Goal: Information Seeking & Learning: Learn about a topic

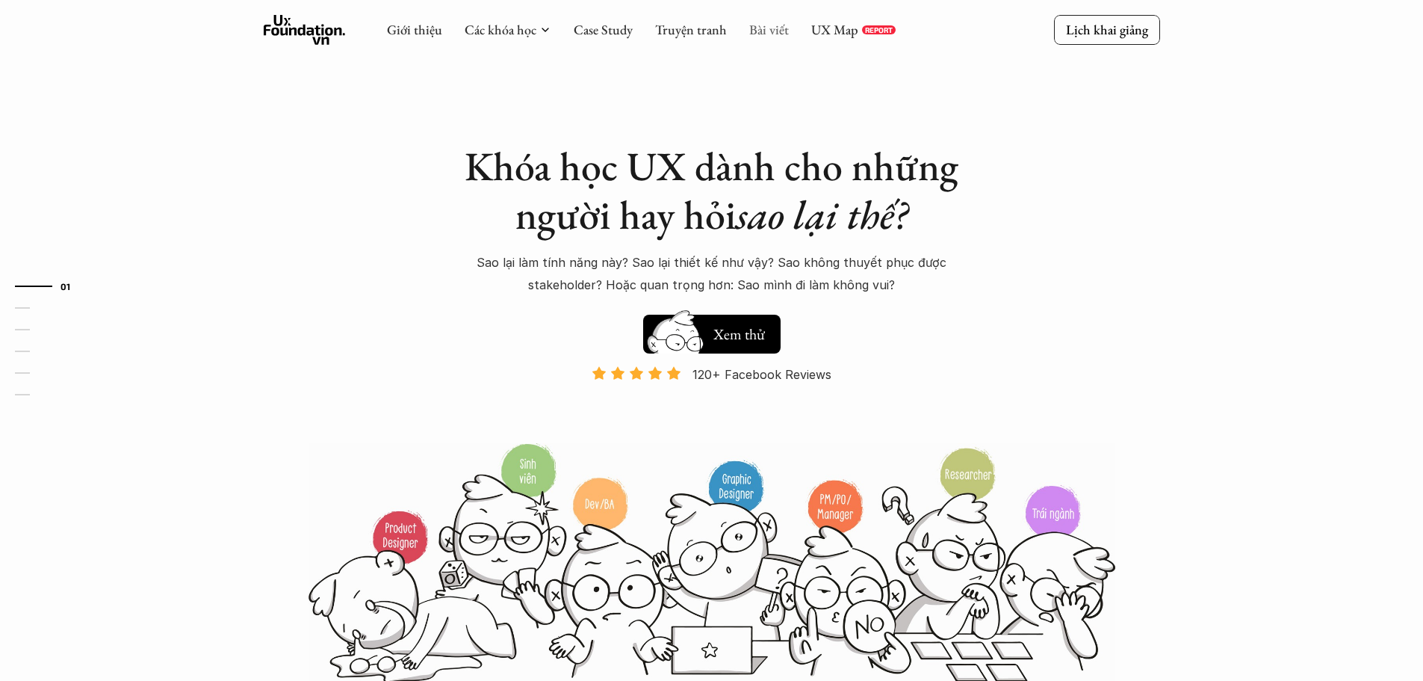
click at [770, 30] on link "Bài viết" at bounding box center [769, 29] width 40 height 17
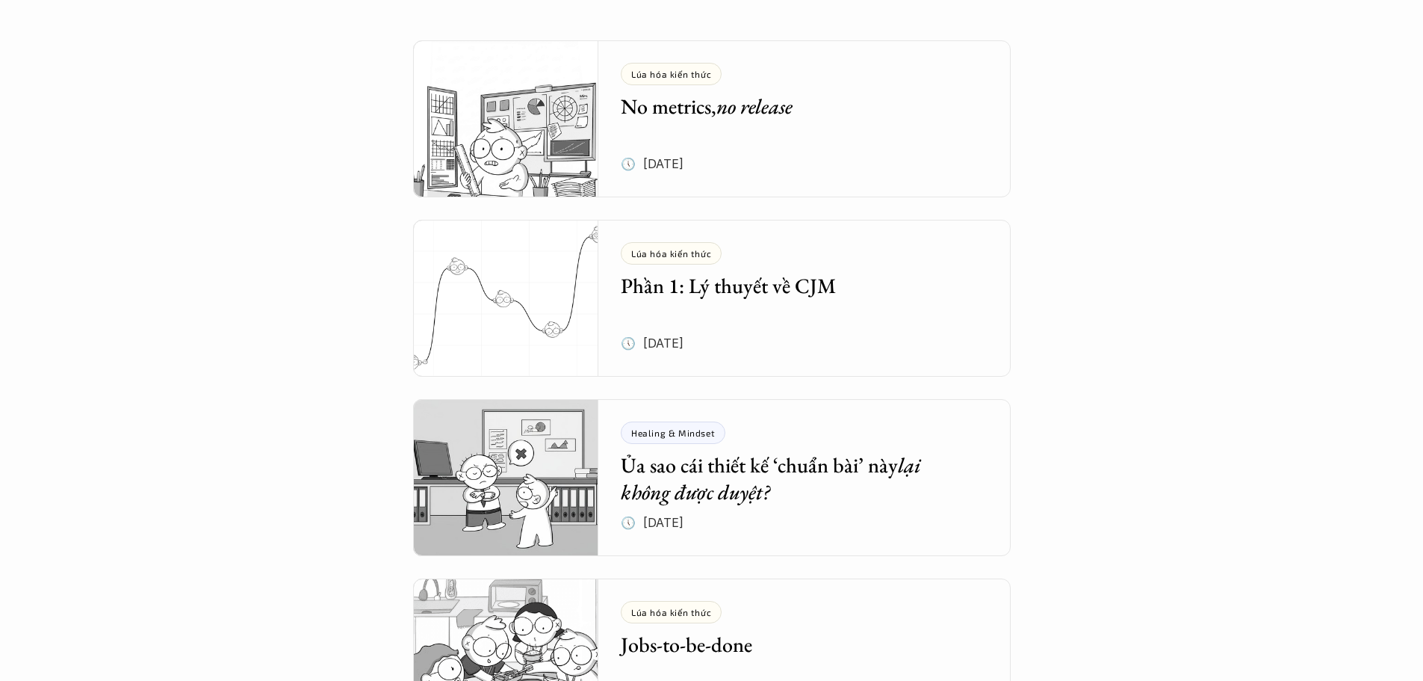
scroll to position [747, 0]
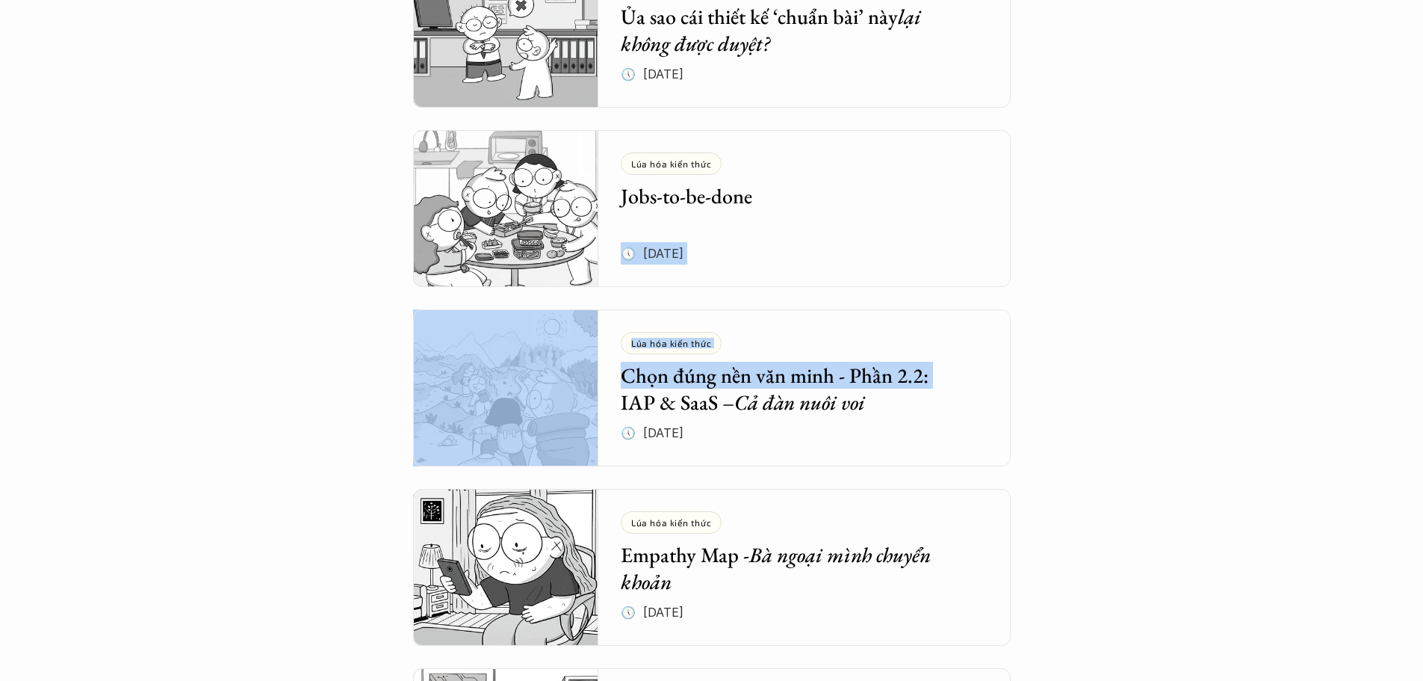
drag, startPoint x: 1422, startPoint y: 243, endPoint x: 1434, endPoint y: 350, distance: 107.5
click at [1422, 350] on html "Tổng hợp bài viết Dưới dây là những bài viết mà bọn mình hi vọng sẽ cung cấp đư…" at bounding box center [711, 533] width 1423 height 2560
click at [1419, 326] on div "Tổng hợp bài viết Dưới dây là những bài viết mà bọn mình hi vọng sẽ cung cấp đư…" at bounding box center [711, 334] width 1423 height 2162
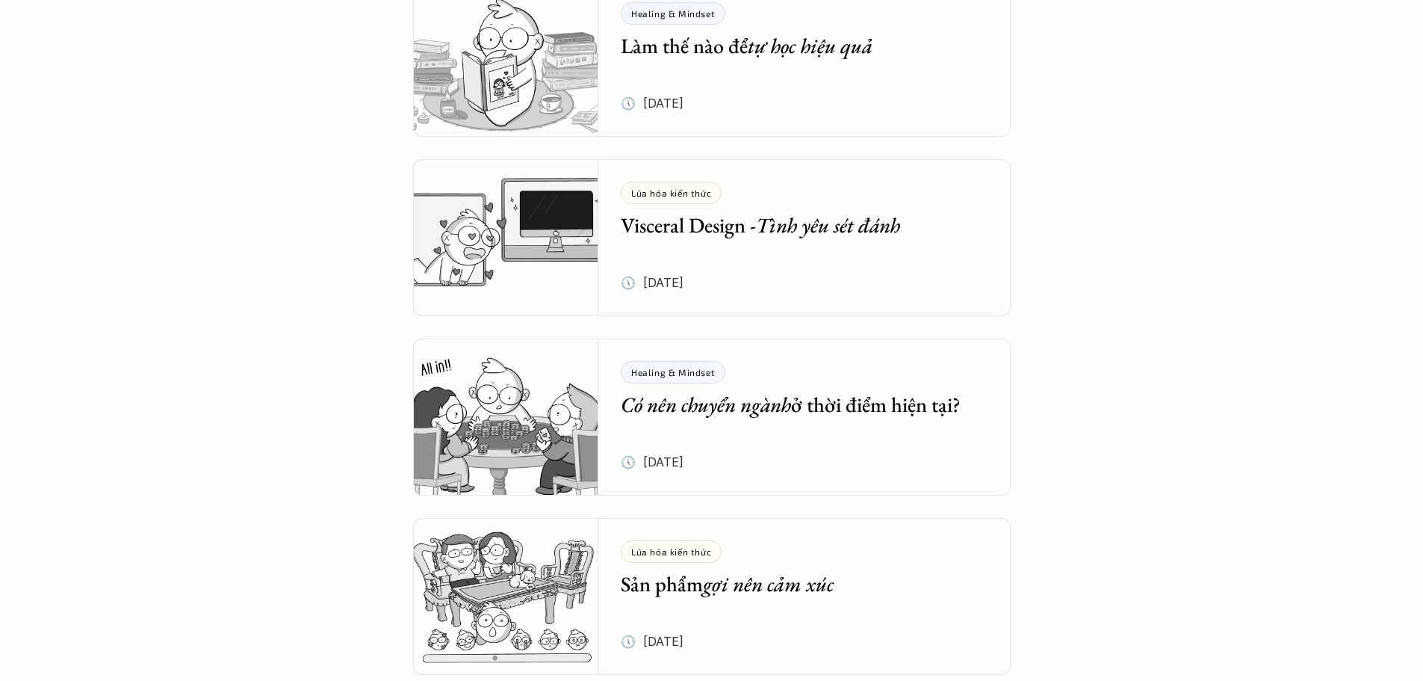
scroll to position [2395, 0]
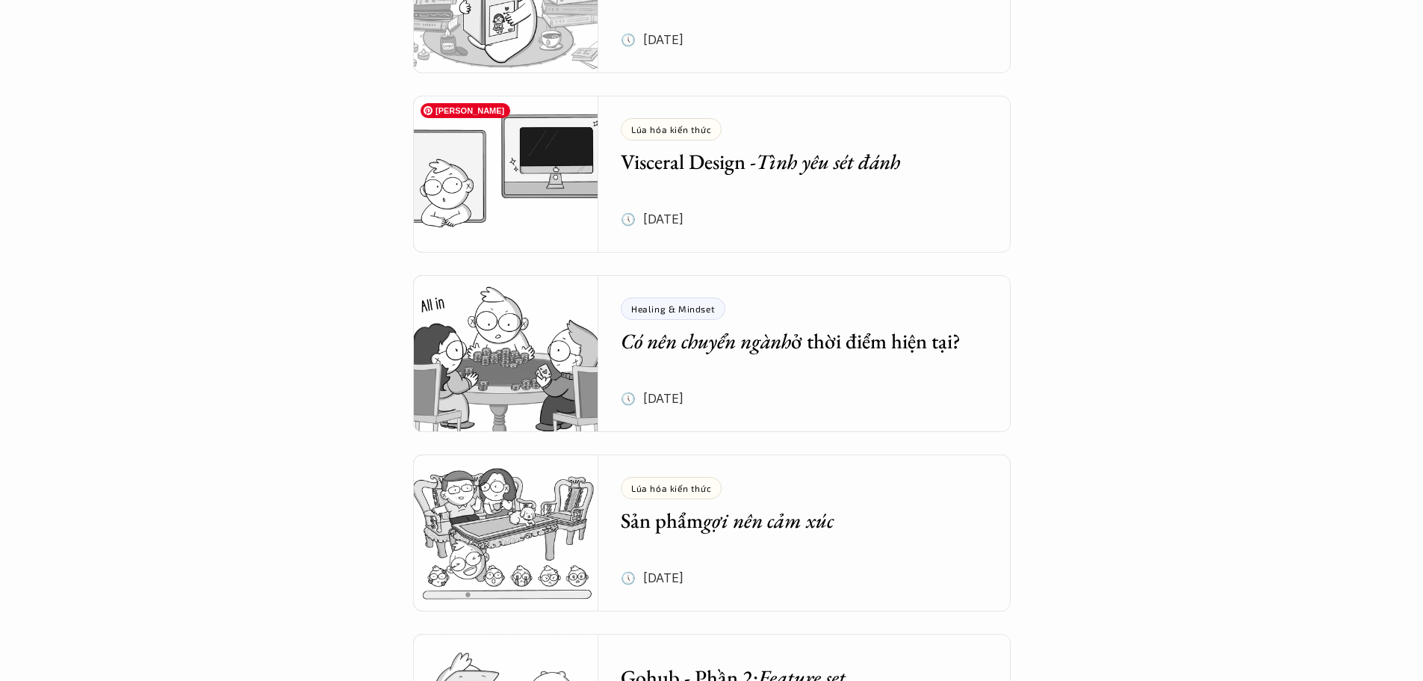
click at [492, 215] on img at bounding box center [506, 174] width 186 height 157
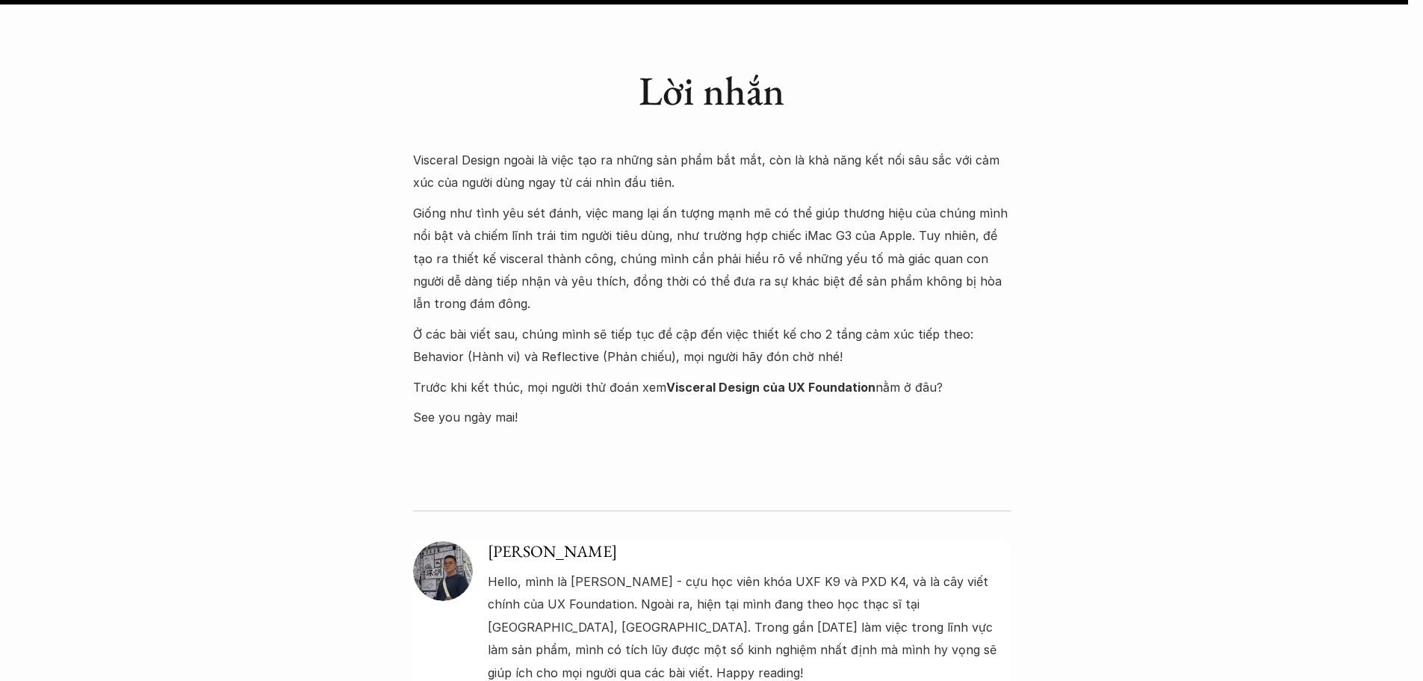
scroll to position [6619, 0]
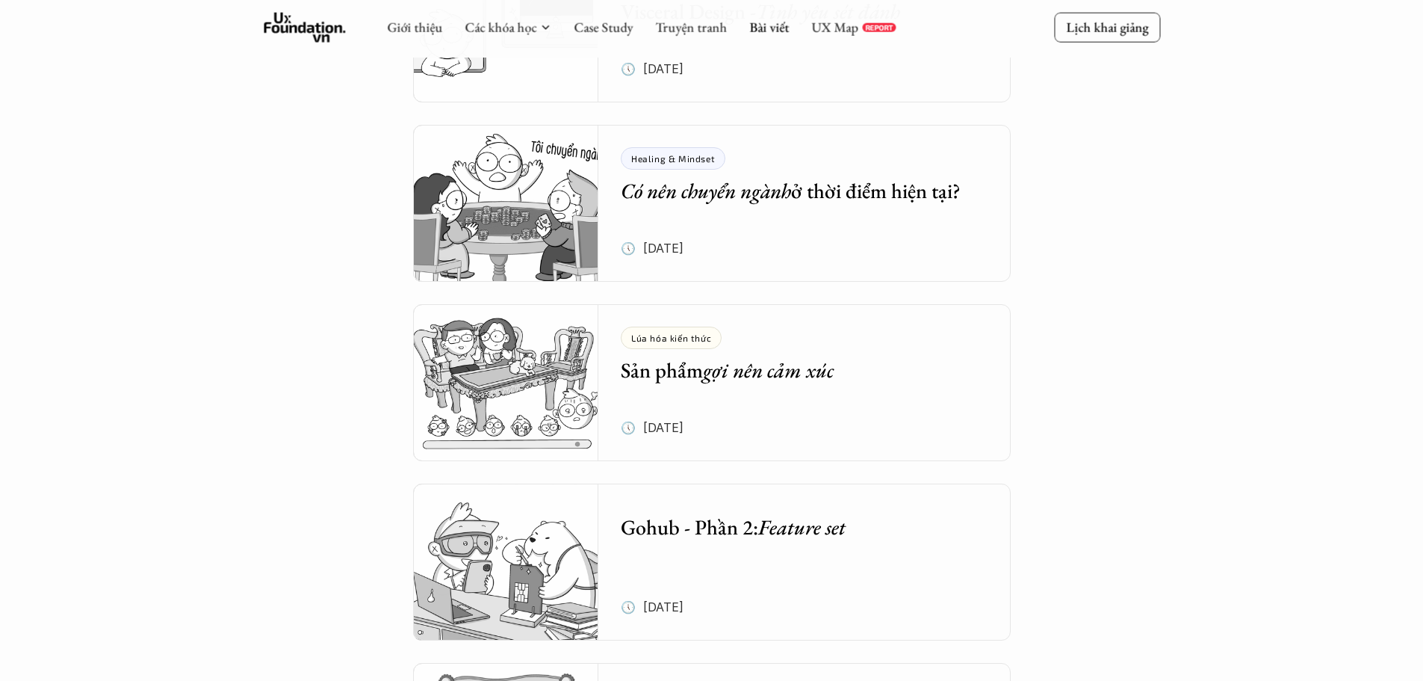
scroll to position [2544, 0]
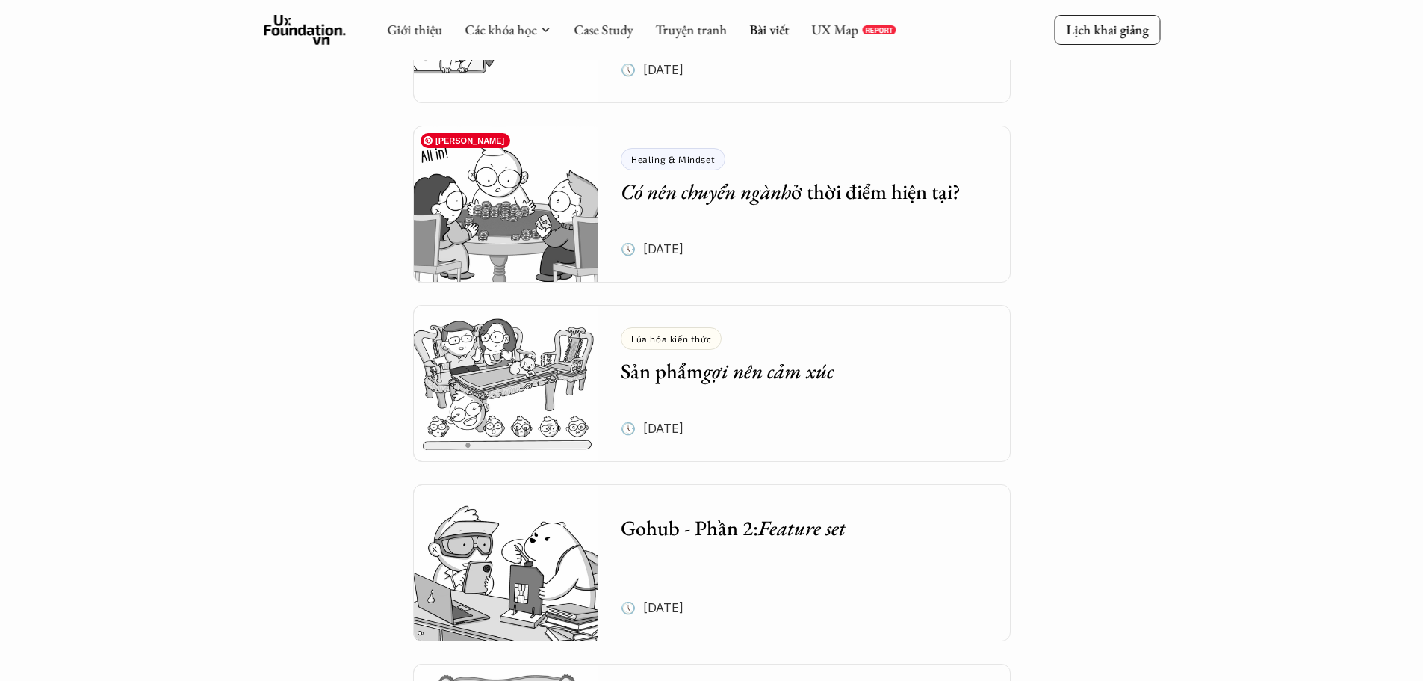
click at [545, 217] on img at bounding box center [506, 203] width 186 height 157
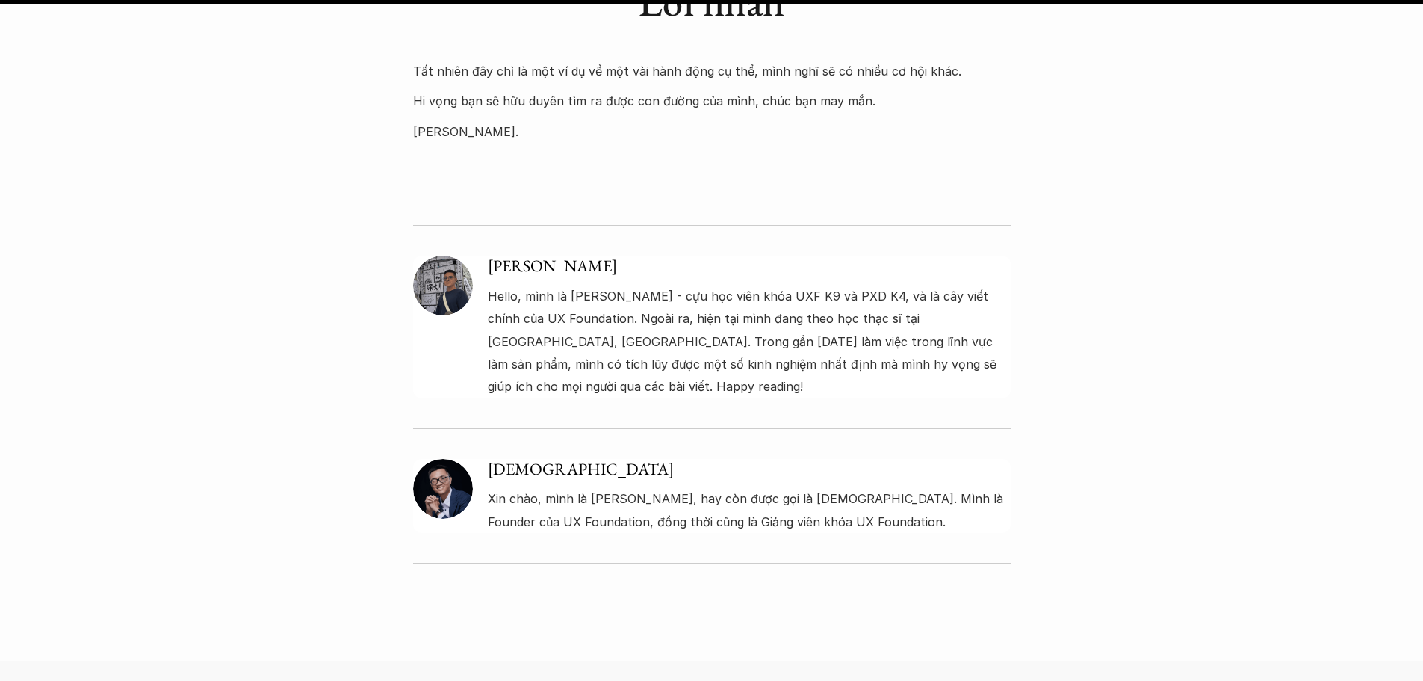
scroll to position [4239, 0]
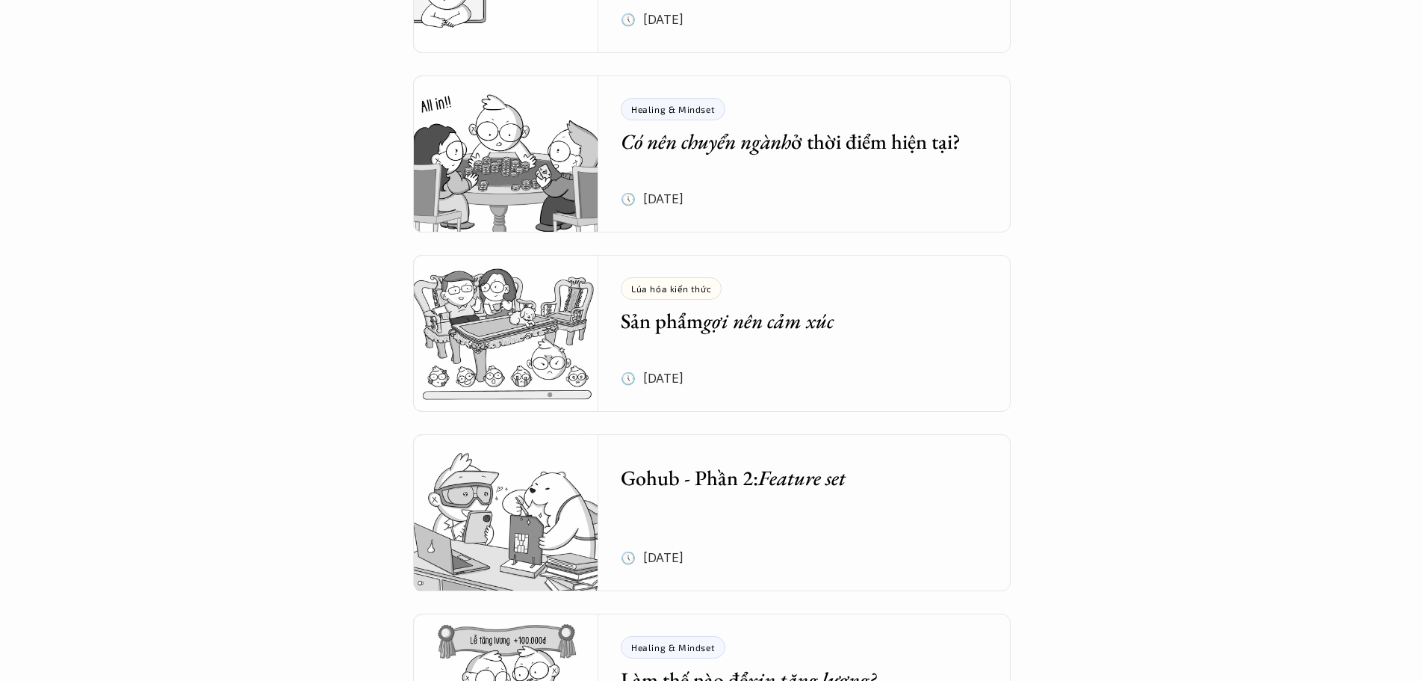
scroll to position [2619, 0]
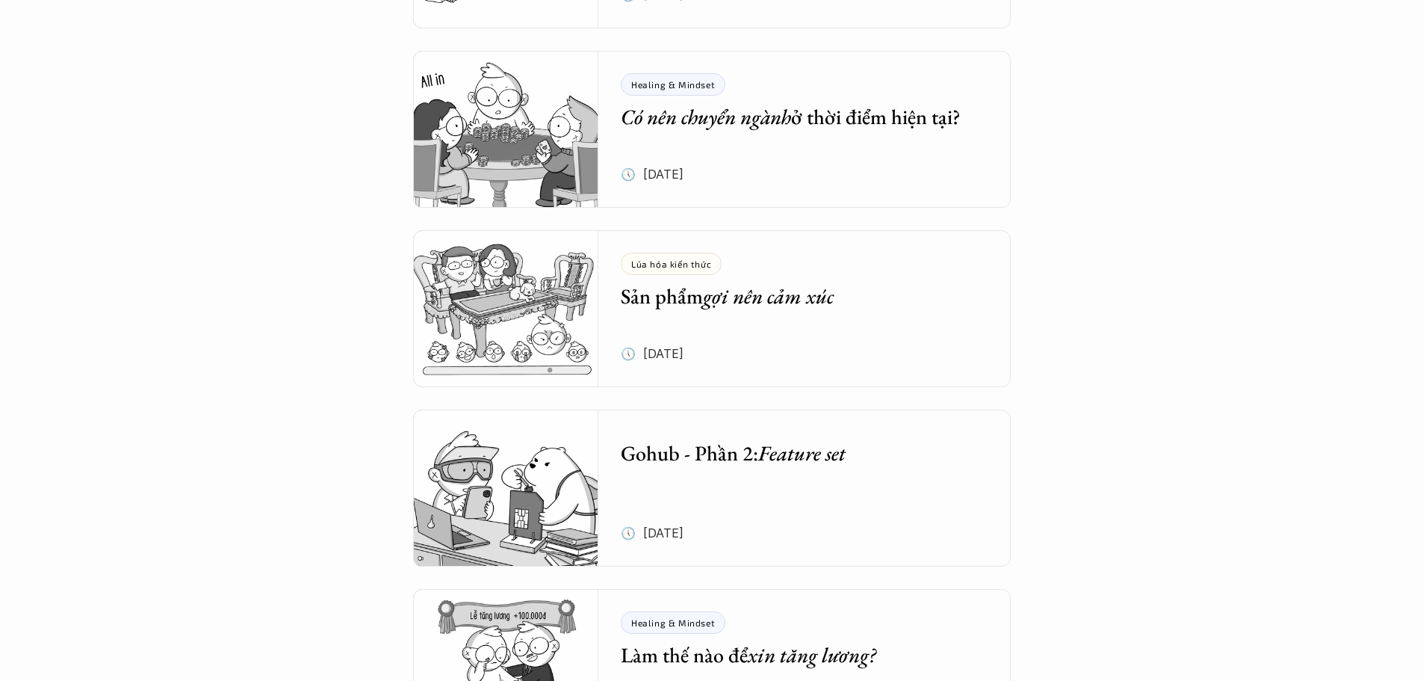
click at [681, 303] on h5 "Sản phẩm gợi nên cảm xúc" at bounding box center [793, 295] width 345 height 27
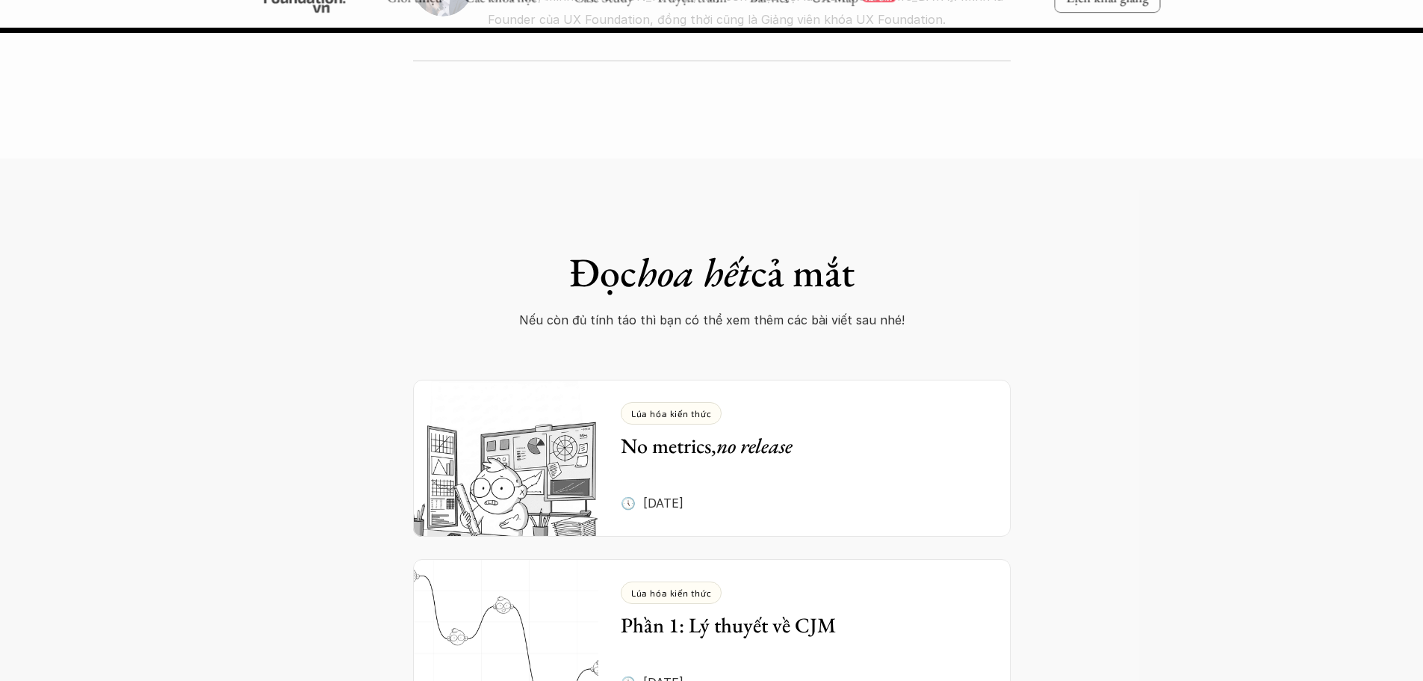
scroll to position [9102, 0]
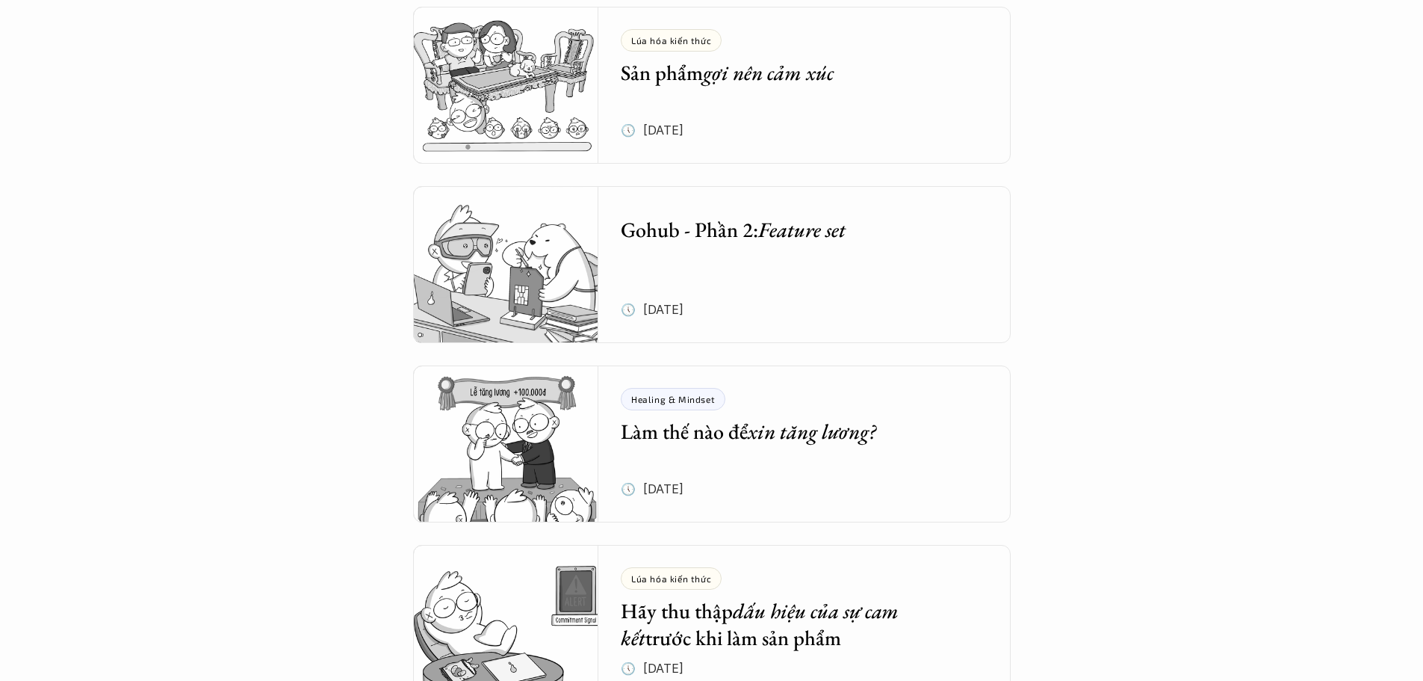
scroll to position [2843, 0]
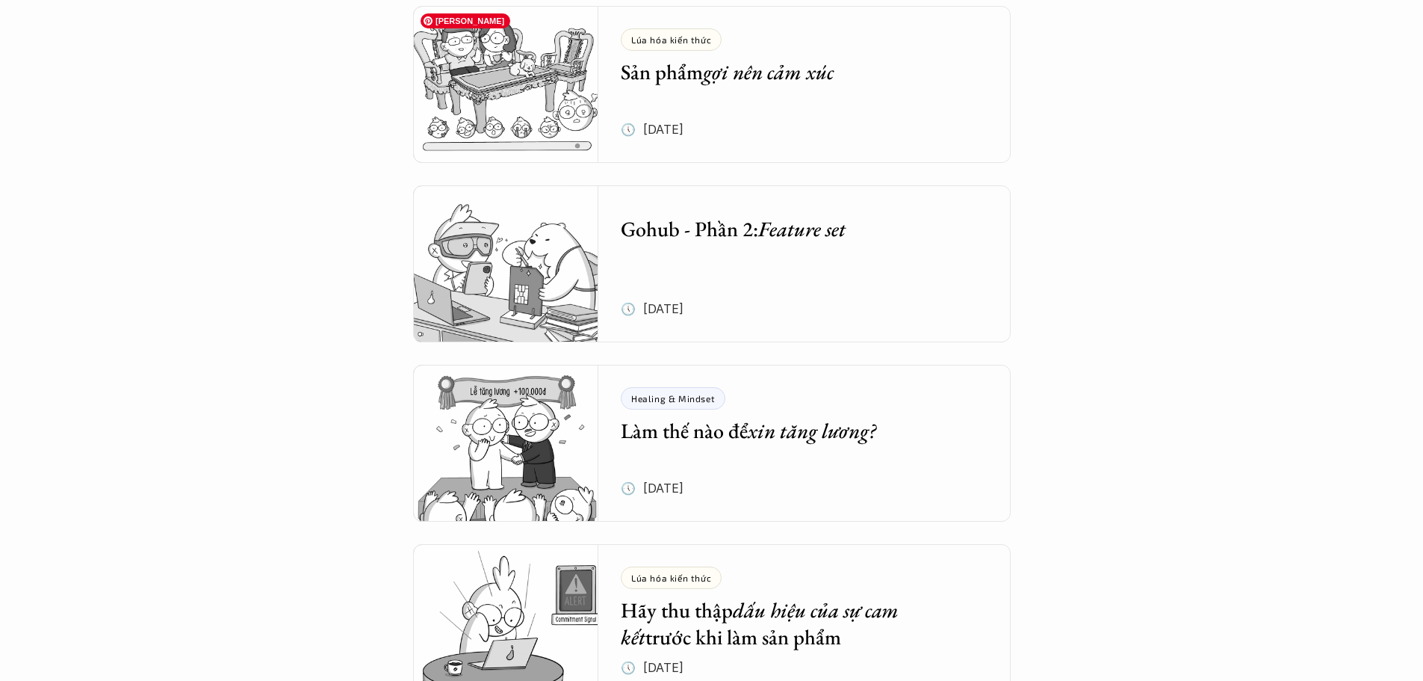
click at [554, 134] on img at bounding box center [506, 84] width 186 height 157
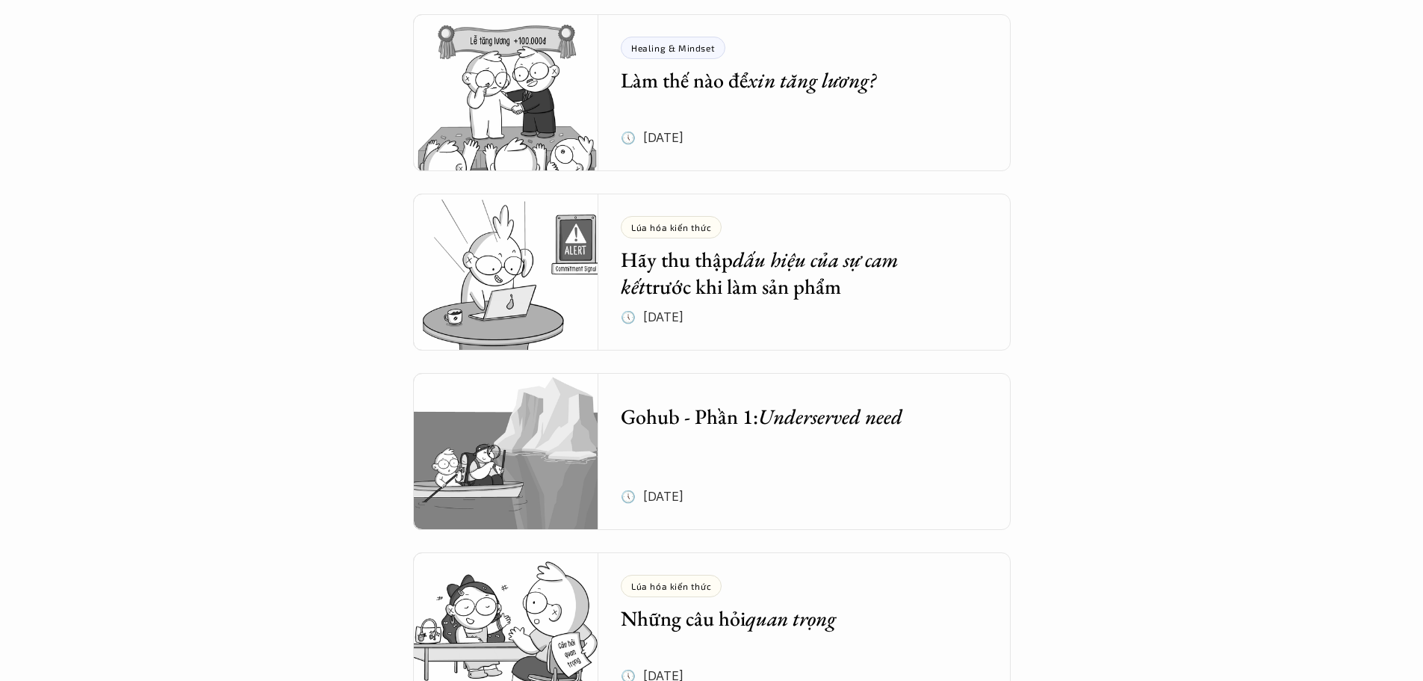
scroll to position [3217, 0]
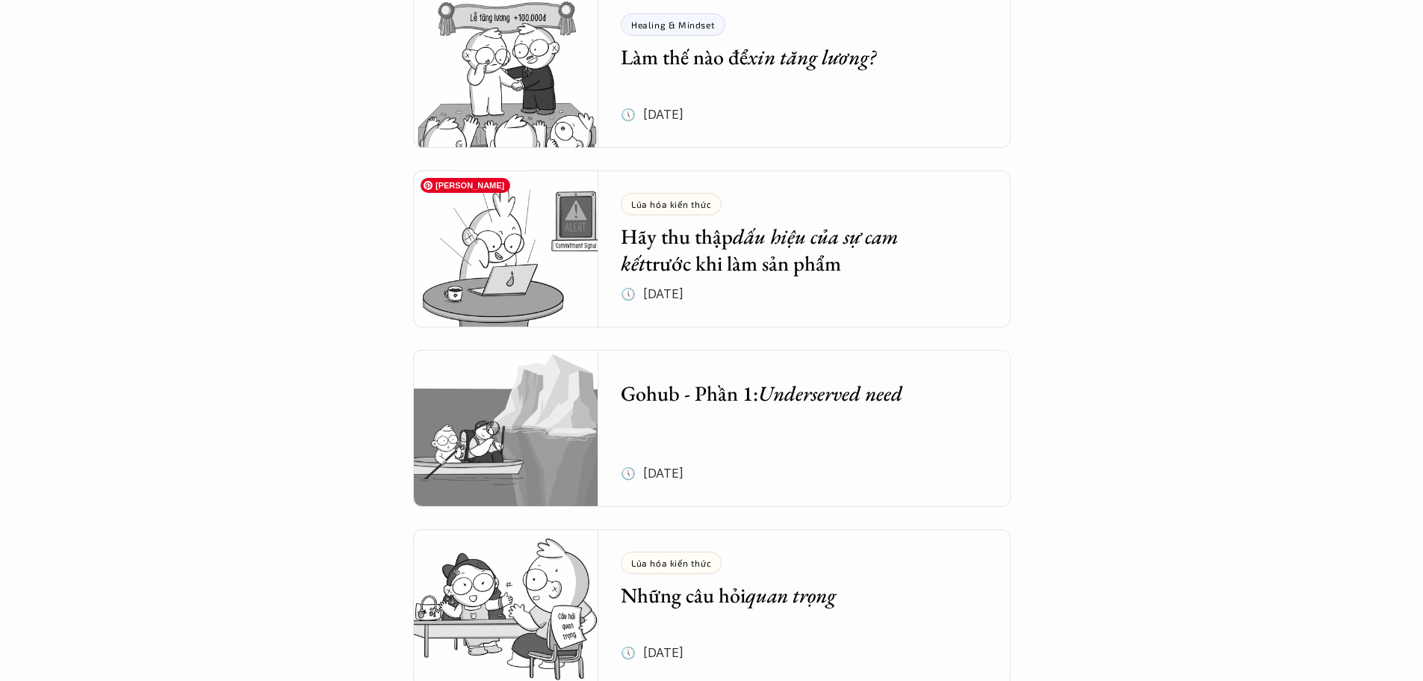
click at [548, 276] on img at bounding box center [506, 248] width 186 height 157
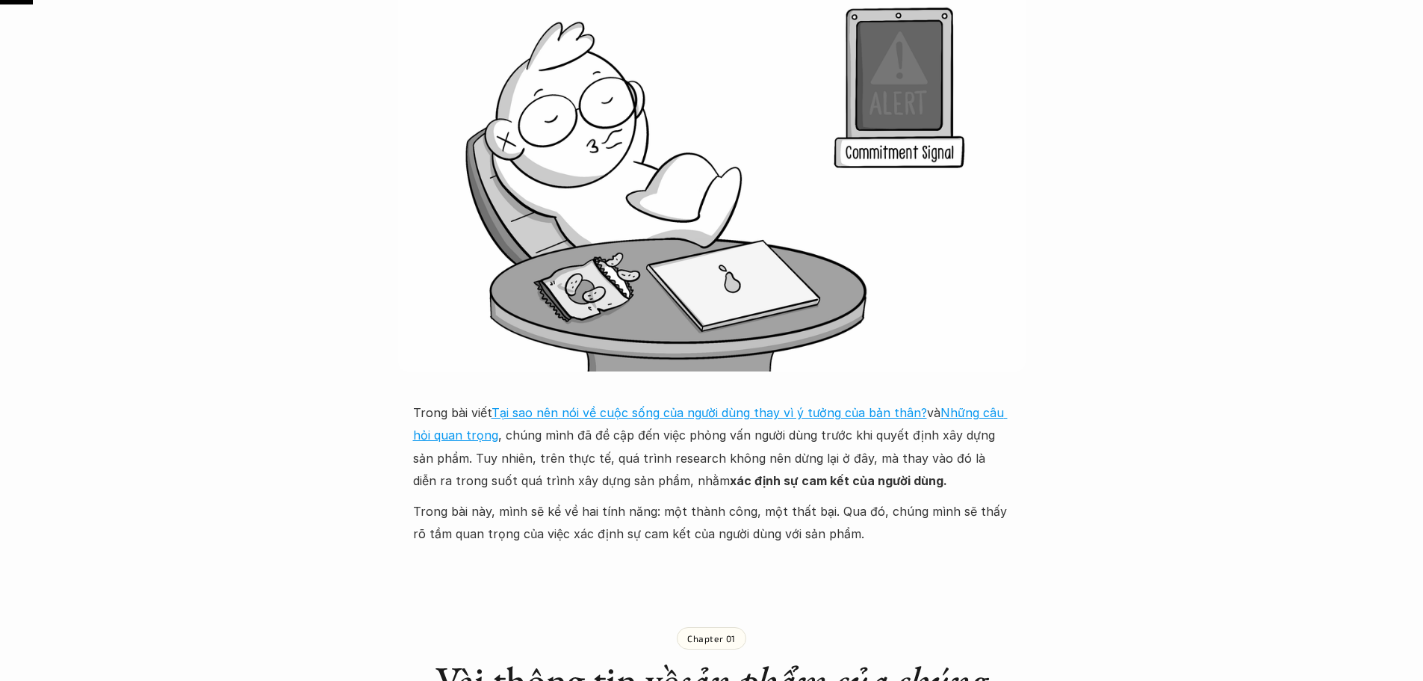
scroll to position [374, 0]
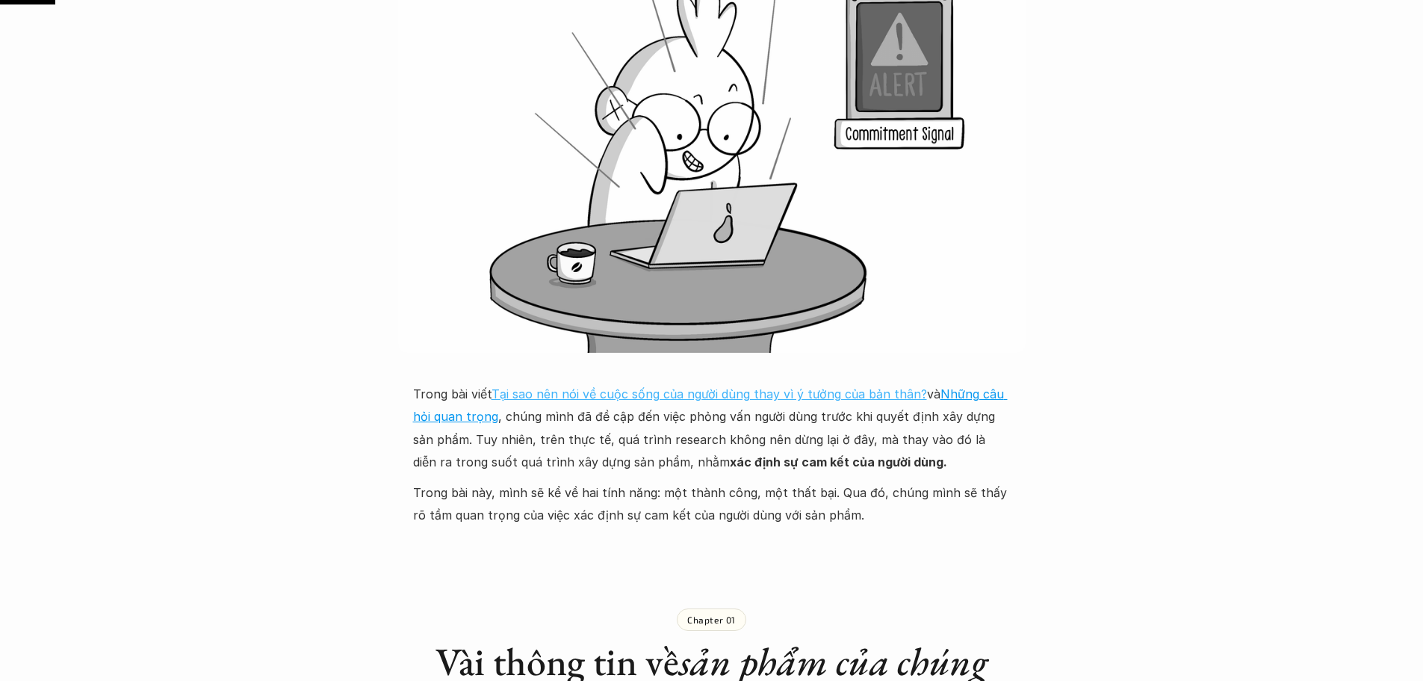
click at [717, 394] on link "Tại sao nên nói về cuộc sống của người dùng thay vì ý tưởng của bản thân?" at bounding box center [710, 393] width 436 height 15
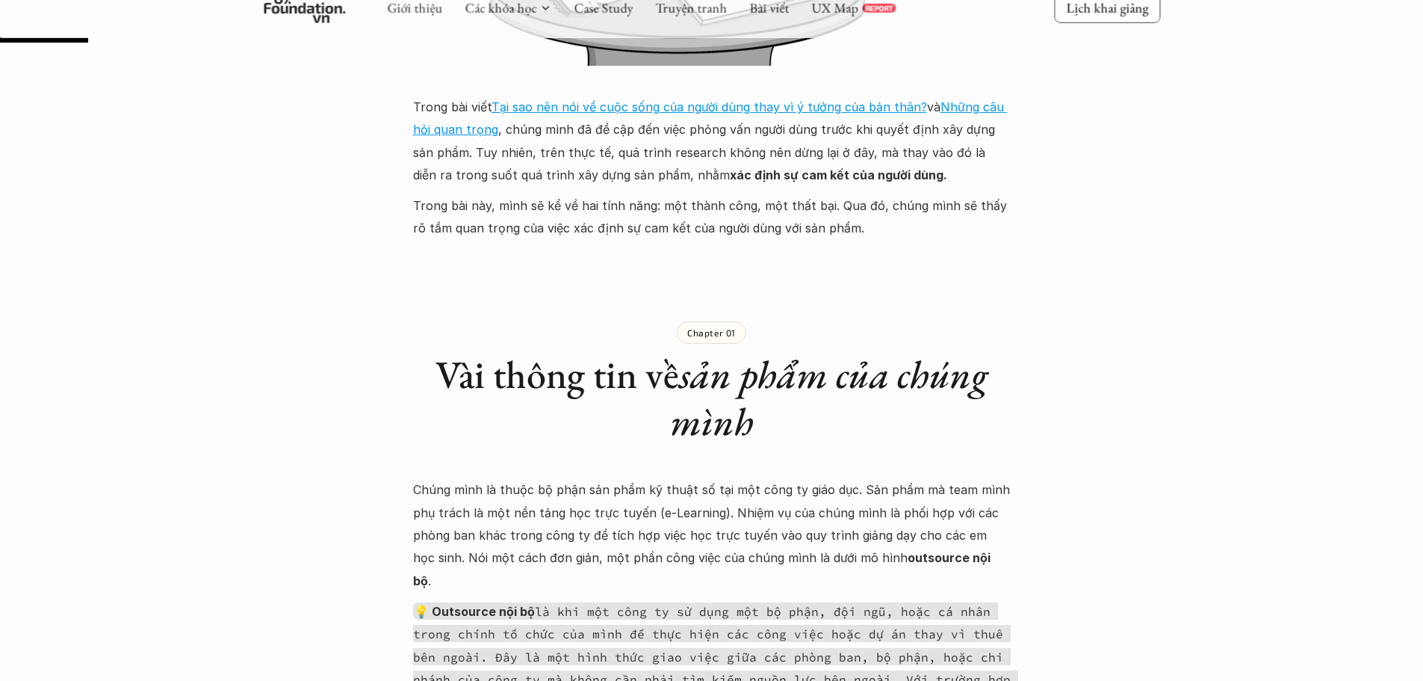
scroll to position [598, 0]
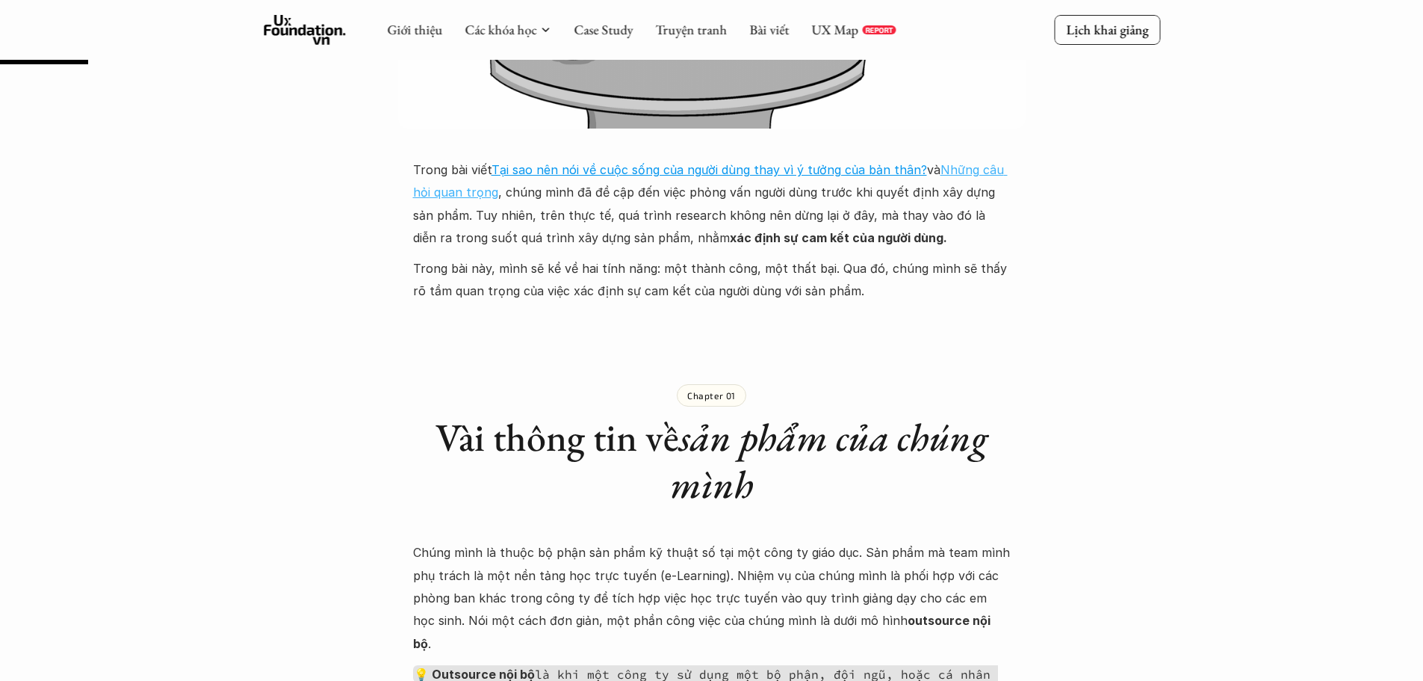
click at [952, 171] on link "Những câu hỏi quan trọng" at bounding box center [710, 180] width 595 height 37
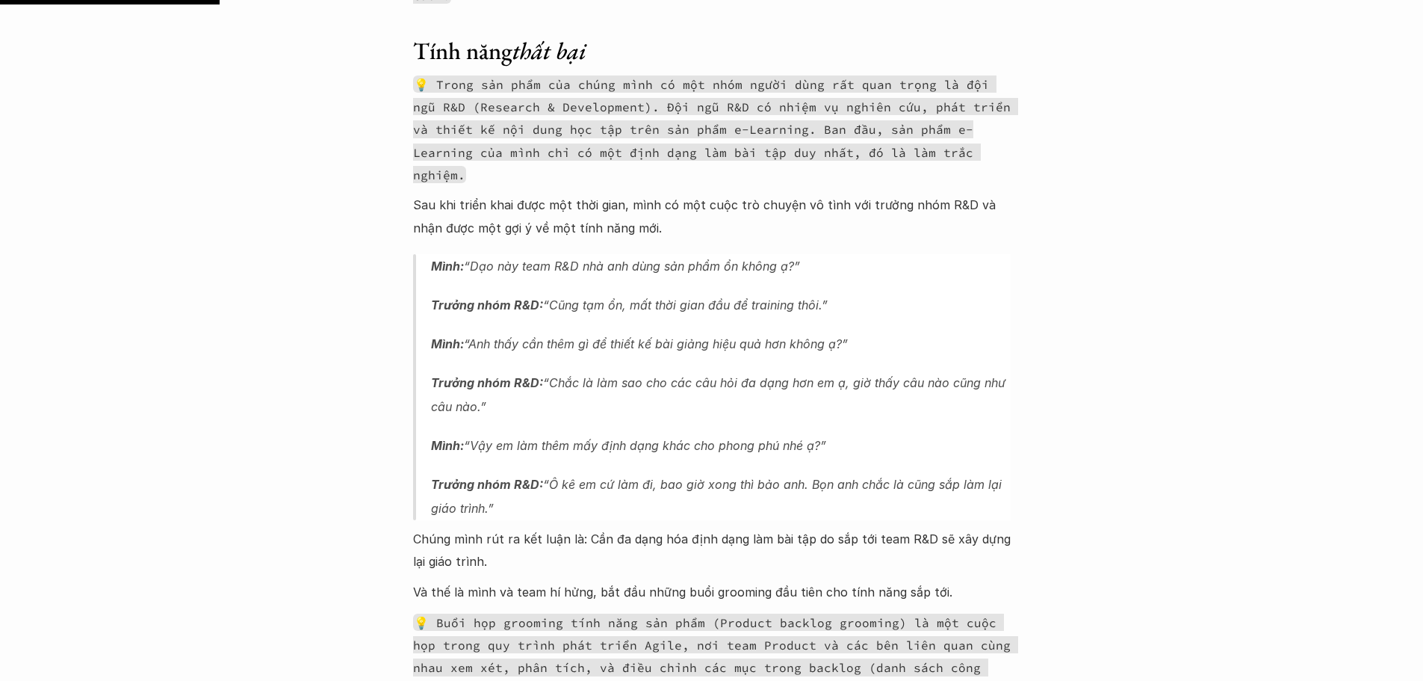
scroll to position [1490, 0]
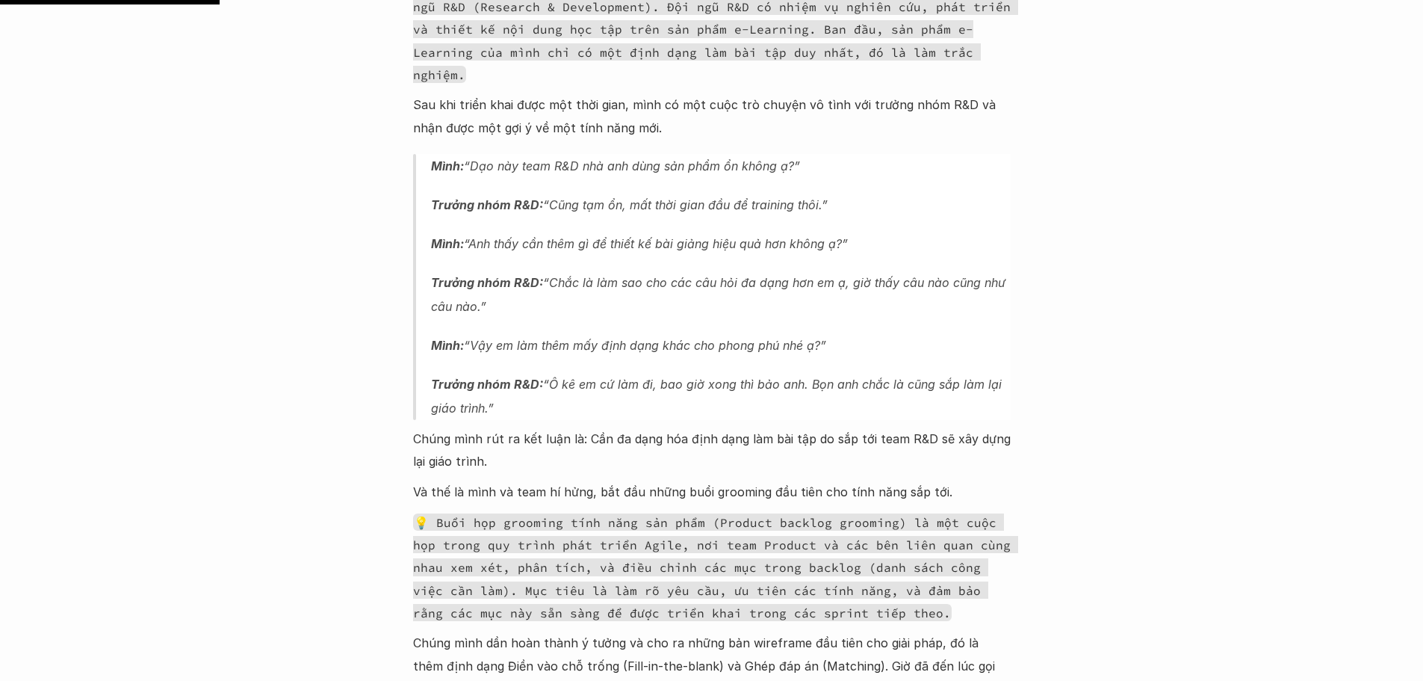
click at [744, 543] on code "💡 Buổi họp grooming tính năng sản phẩm (Product backlog grooming) là một cuộc h…" at bounding box center [715, 567] width 605 height 108
click at [727, 562] on img at bounding box center [730, 569] width 19 height 19
click at [825, 513] on code "💡 Buổi họp grooming tính năng sản phẩm (Product backlog grooming) là một cuộc h…" at bounding box center [715, 567] width 605 height 108
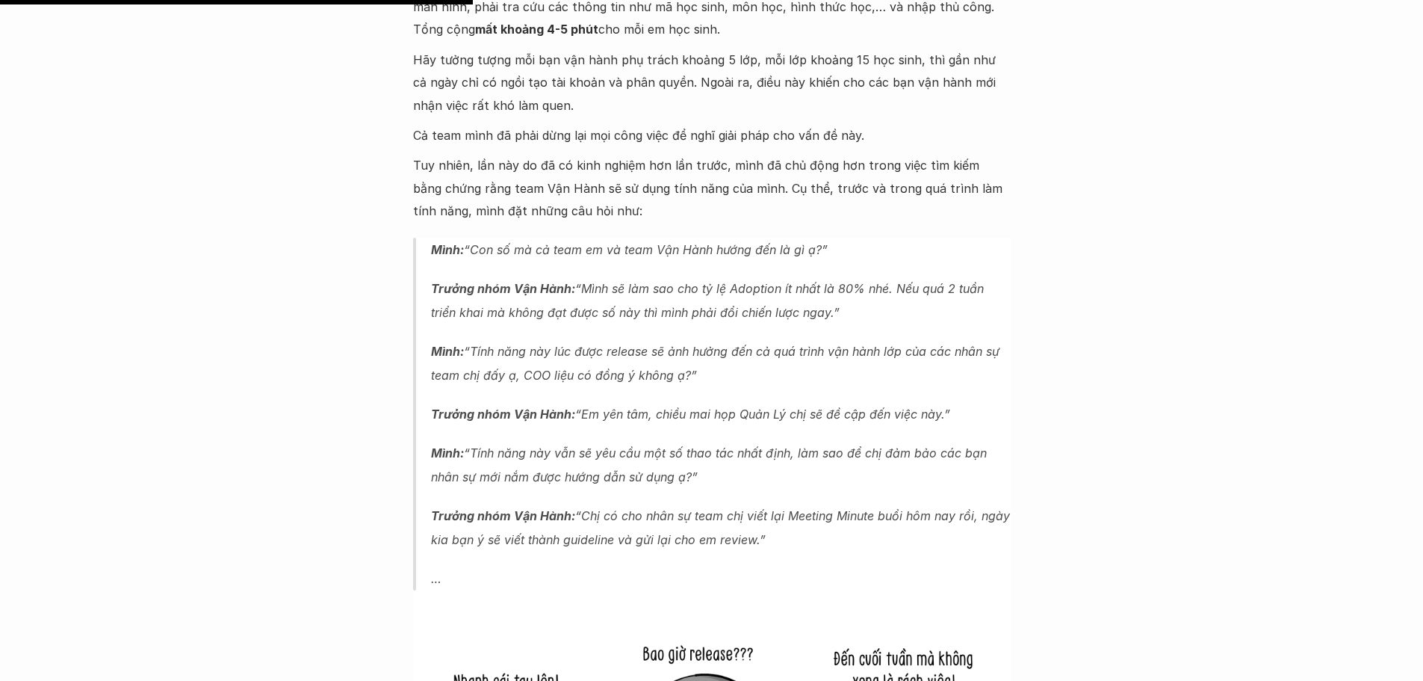
scroll to position [3208, 0]
click at [745, 280] on em "Trưởng nhóm Vận Hành: “Mình sẽ làm sao cho tỷ lệ Adoption ít nhất là 80% nhé. N…" at bounding box center [709, 299] width 557 height 39
click at [731, 280] on em "Trưởng nhóm Vận Hành: “Mình sẽ làm sao cho tỷ lệ Adoption ít nhất là 80% nhé. N…" at bounding box center [709, 299] width 557 height 39
click at [765, 280] on em "Trưởng nhóm Vận Hành: “Mình sẽ làm sao cho tỷ lệ Adoption ít nhất là 80% nhé. N…" at bounding box center [709, 299] width 557 height 39
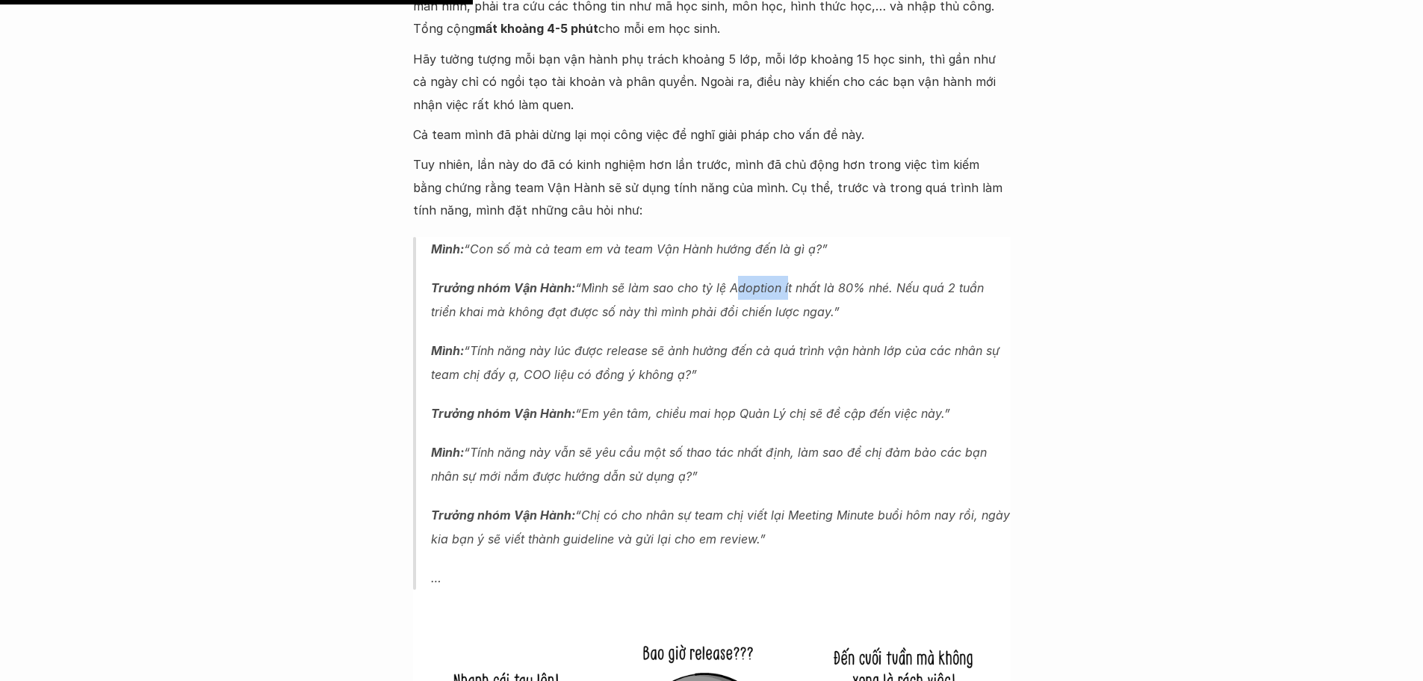
click at [765, 280] on em "Trưởng nhóm Vận Hành: “Mình sẽ làm sao cho tỷ lệ Adoption ít nhất là 80% nhé. N…" at bounding box center [709, 299] width 557 height 39
click at [749, 225] on img at bounding box center [749, 220] width 19 height 19
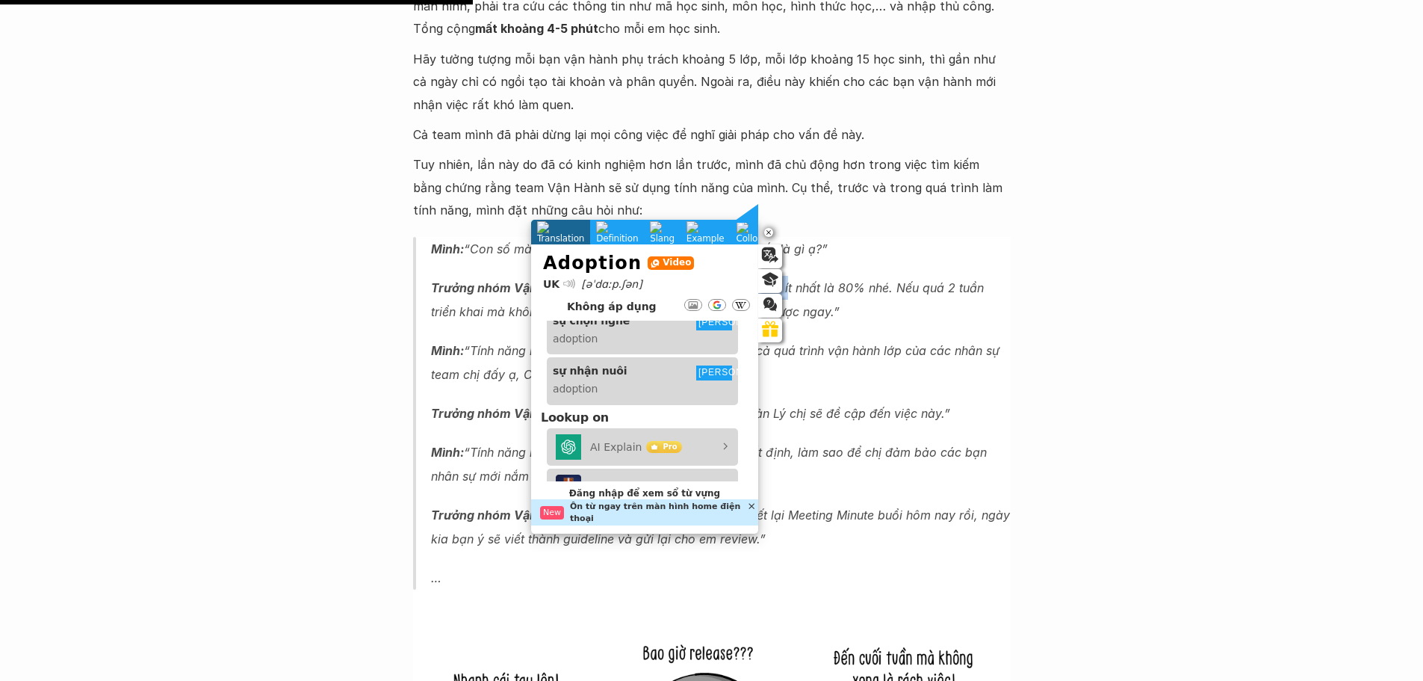
scroll to position [303, 0]
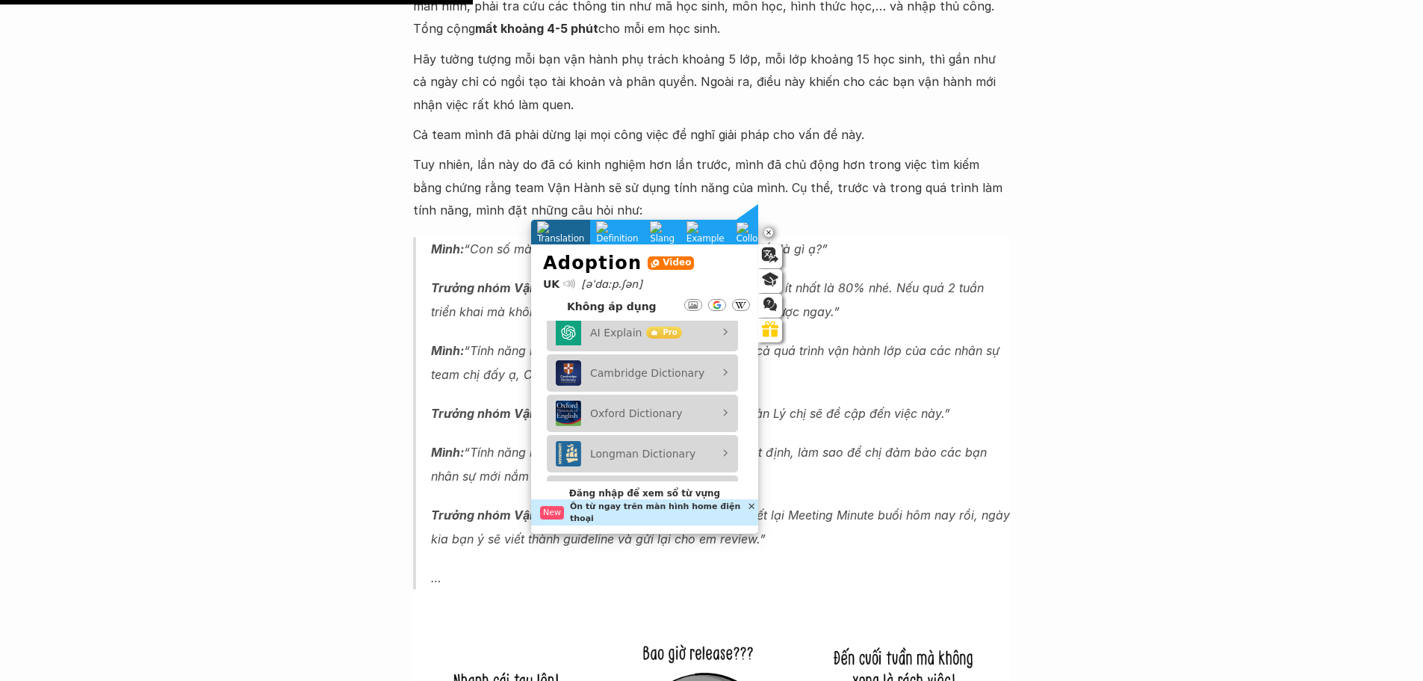
click at [908, 343] on em "Mình: “Tính năng này lúc được release sẽ ảnh hưởng đến cả quá trình vận hành lớ…" at bounding box center [717, 362] width 572 height 39
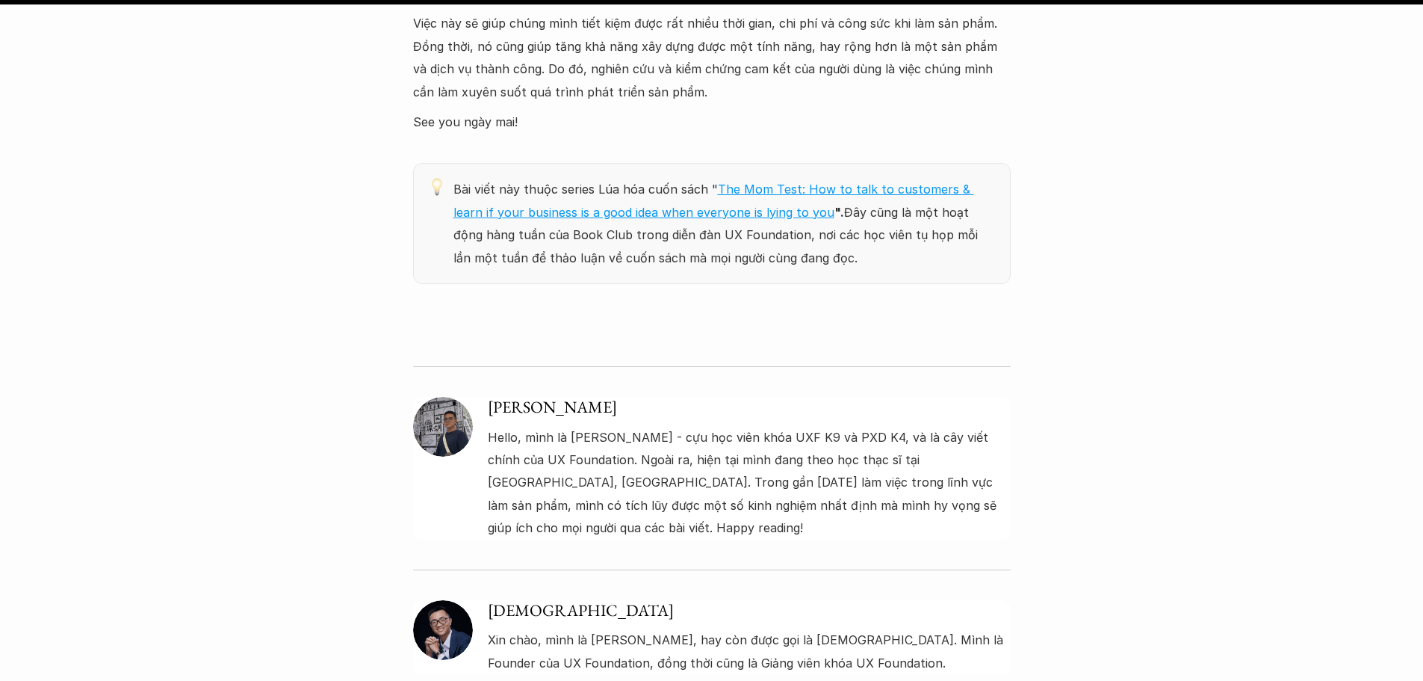
scroll to position [9931, 0]
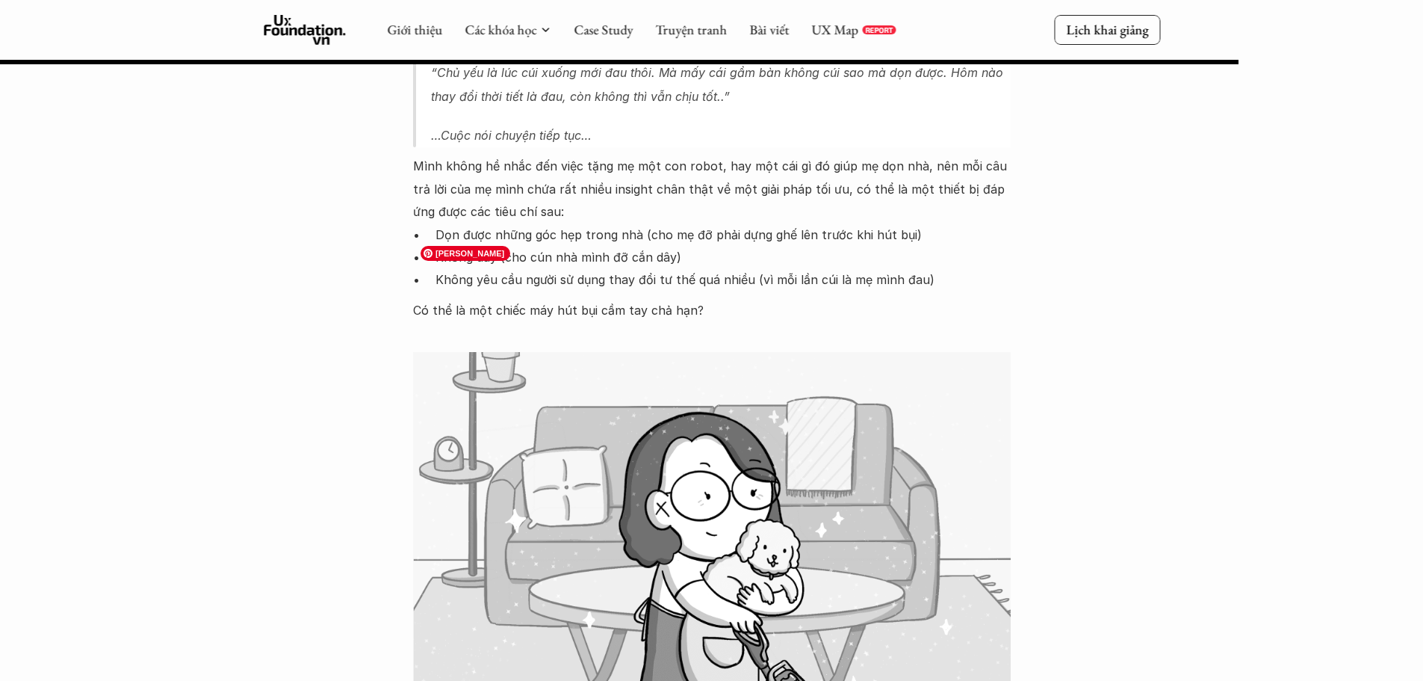
scroll to position [5229, 0]
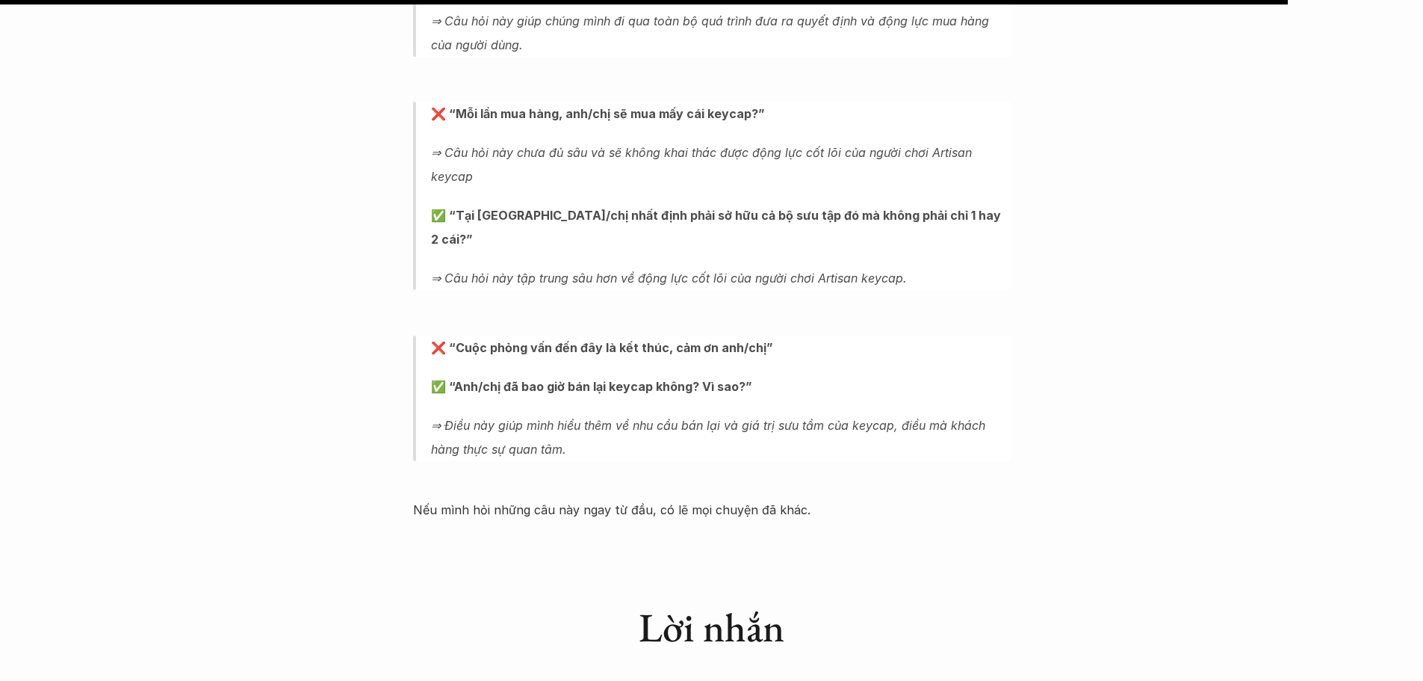
scroll to position [7335, 0]
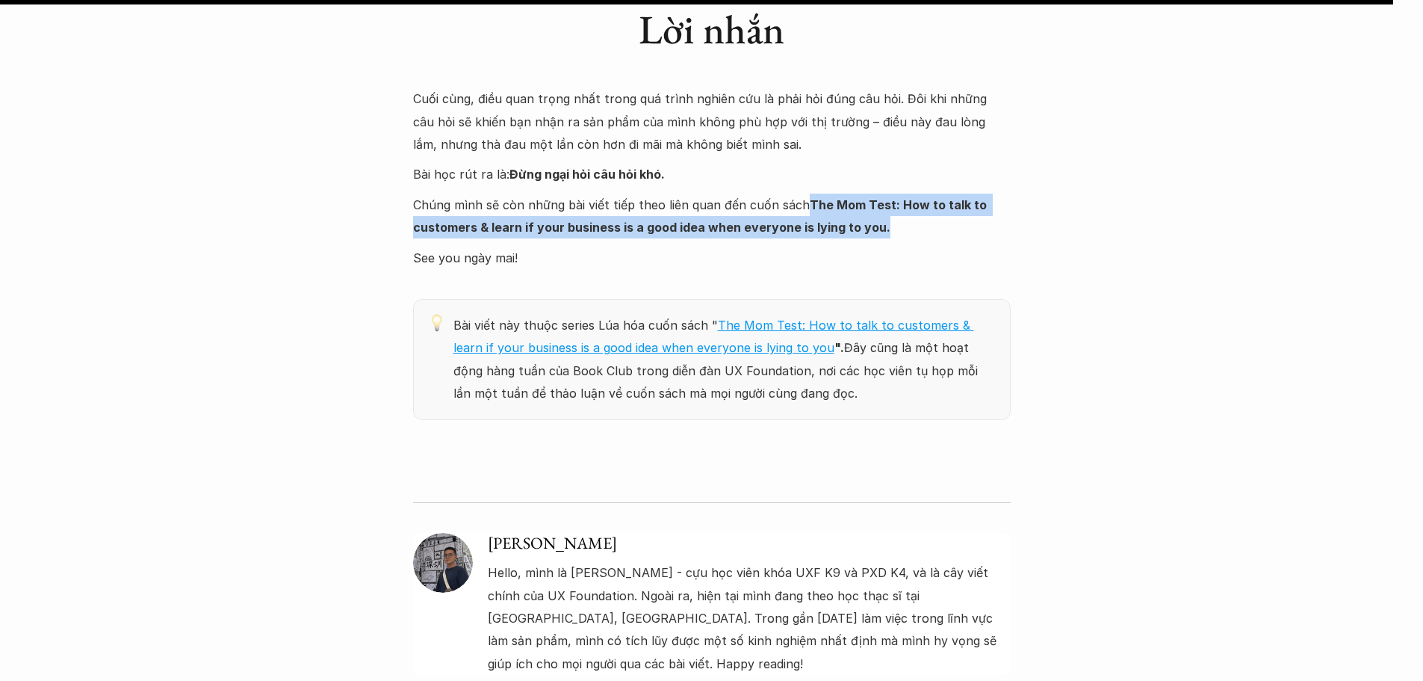
drag, startPoint x: 890, startPoint y: 224, endPoint x: 806, endPoint y: 206, distance: 85.6
click at [806, 206] on p "Chúng mình sẽ còn những bài viết tiếp theo liên quan đến cuốn sách The Mom Test…" at bounding box center [712, 216] width 598 height 46
copy strong "The Mom Test: How to talk to customers & learn if your business is a good idea …"
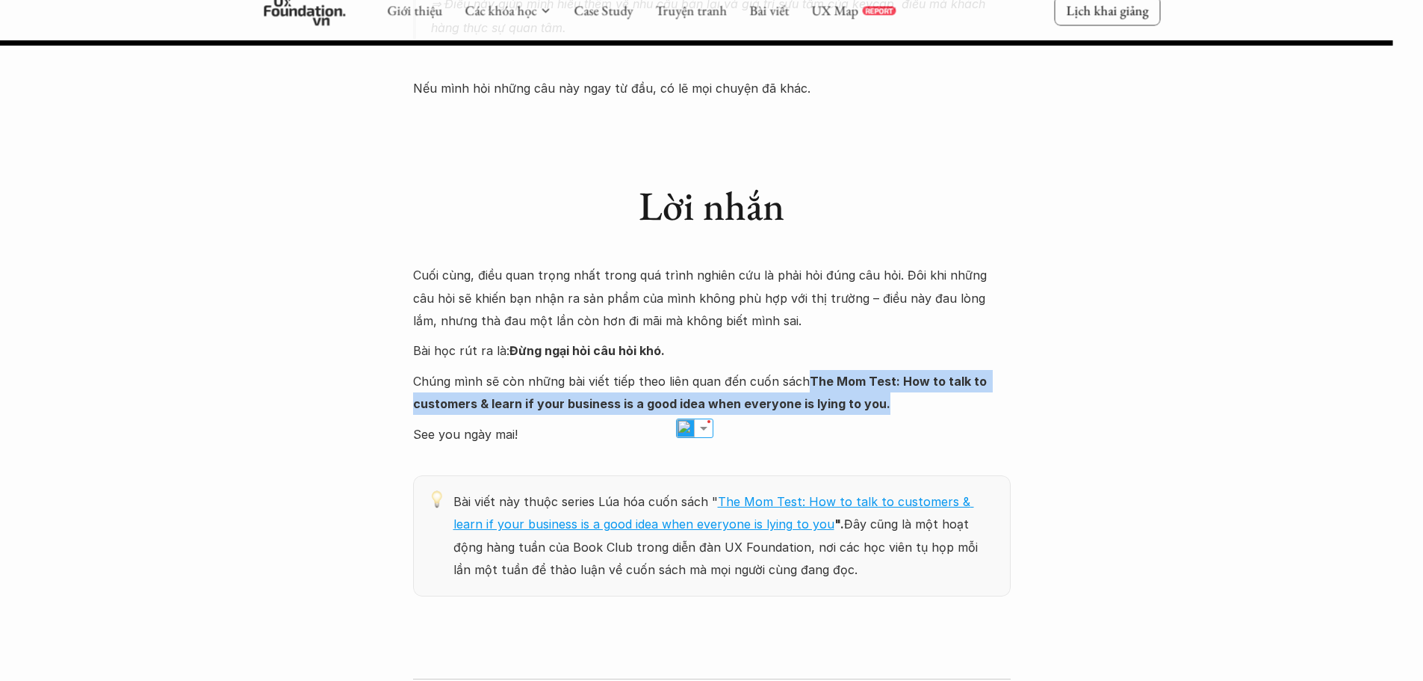
scroll to position [7111, 0]
